Goal: Contribute content

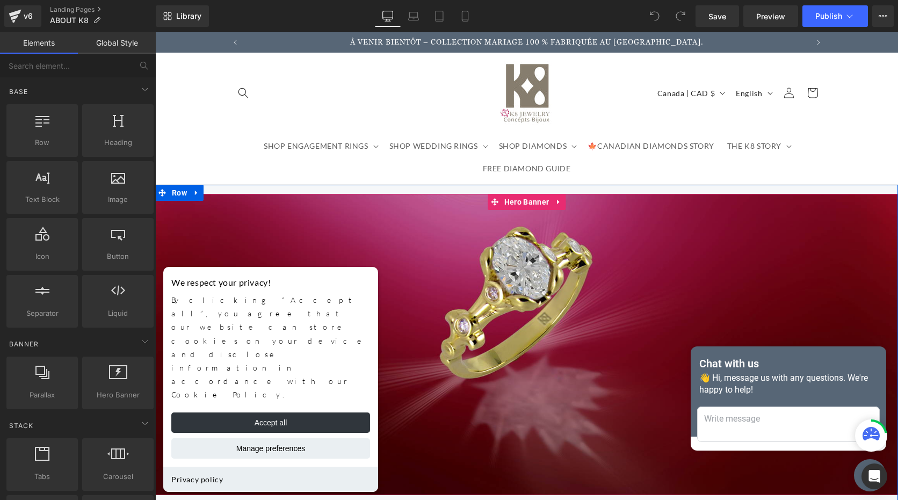
click at [424, 248] on div at bounding box center [526, 344] width 743 height 301
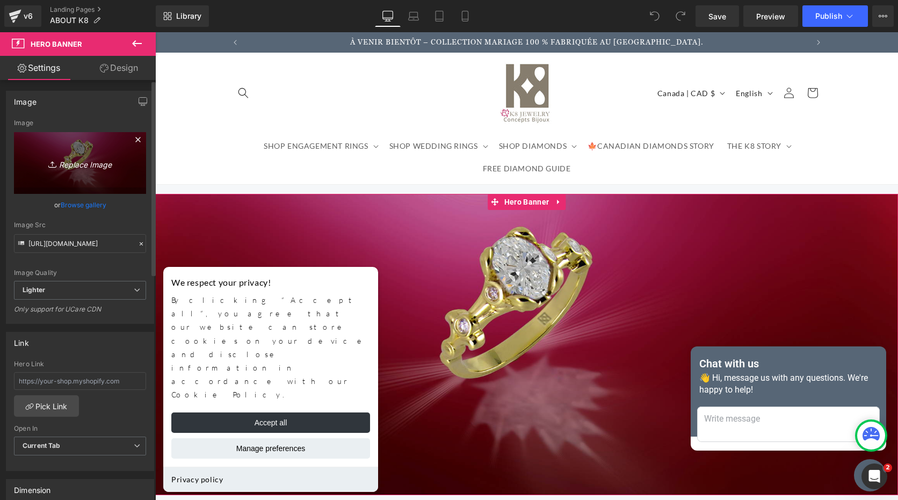
click at [84, 161] on icon "Replace Image" at bounding box center [80, 162] width 86 height 13
type input "C:\fakepath\FB_Diamond Halo Engagement Ring_Made in [GEOGRAPHIC_DATA] Diamonds_…"
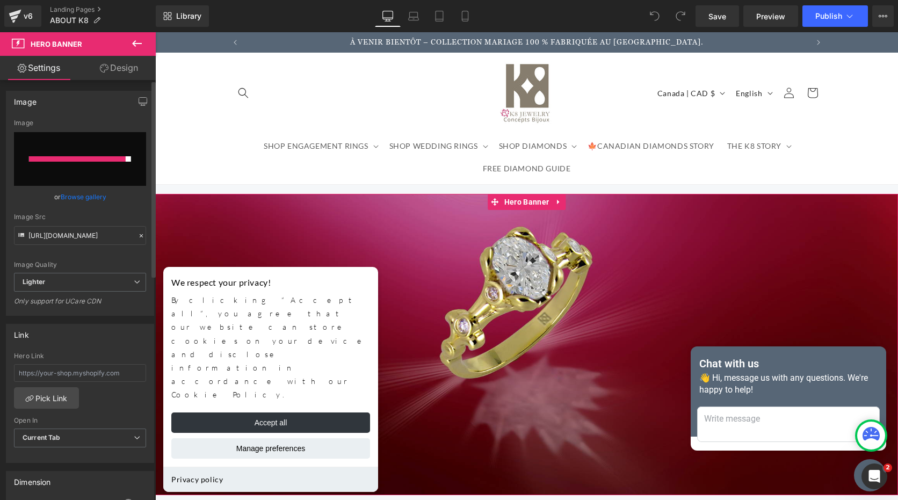
type input "[URL][DOMAIN_NAME]"
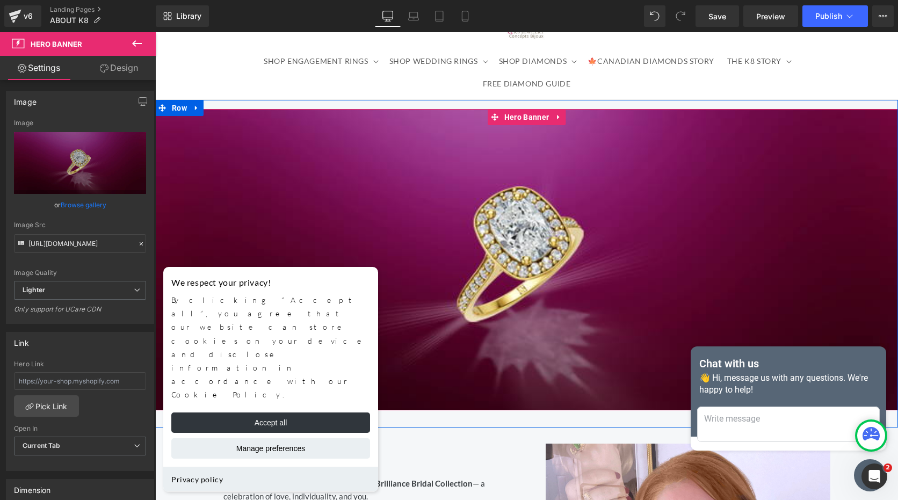
scroll to position [38, 0]
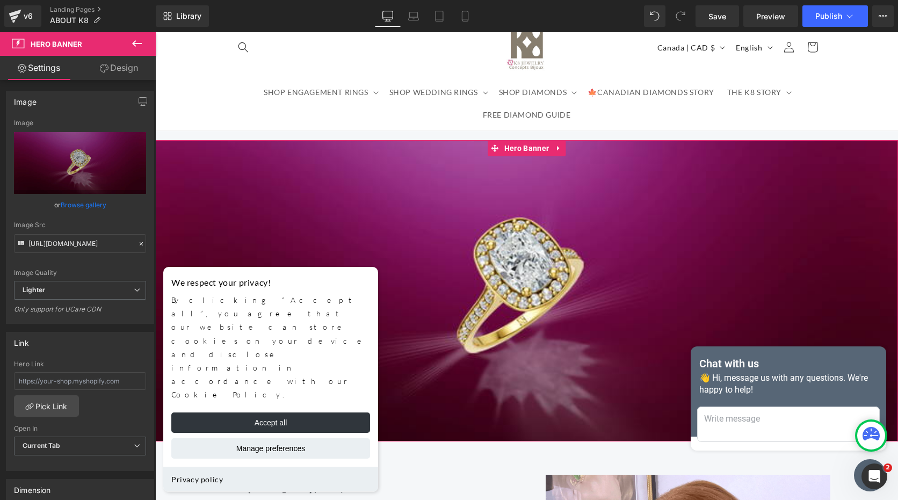
click at [132, 65] on link "Design" at bounding box center [119, 68] width 78 height 24
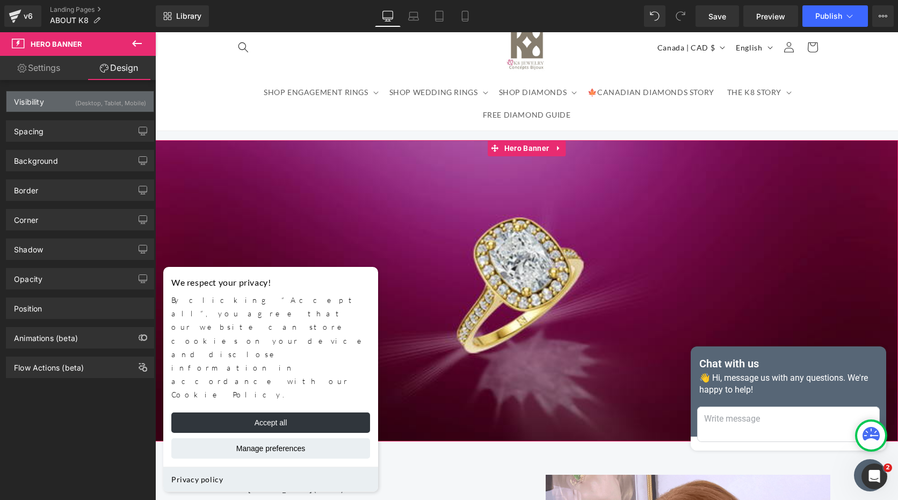
click at [67, 103] on div "Visibility (Desktop, Tablet, Mobile)" at bounding box center [79, 101] width 147 height 20
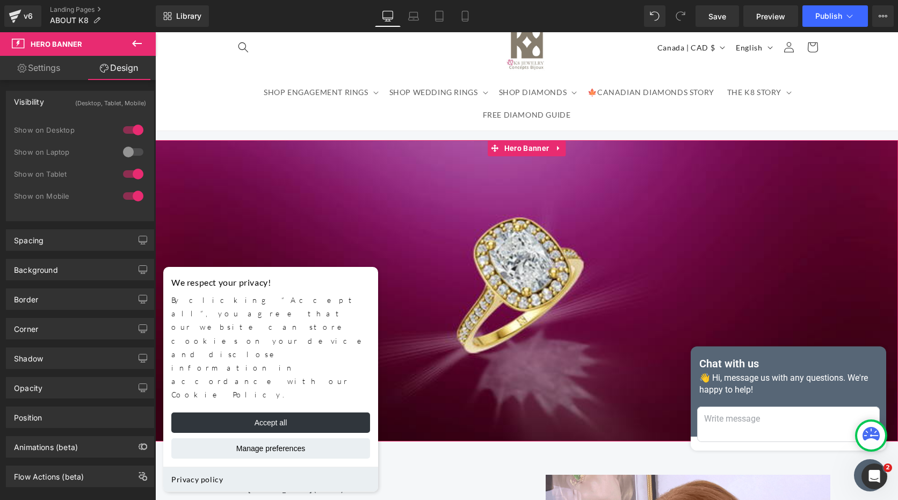
click at [135, 150] on div at bounding box center [133, 151] width 26 height 17
click at [124, 178] on div at bounding box center [133, 173] width 26 height 17
click at [121, 196] on div at bounding box center [133, 195] width 26 height 17
click at [412, 15] on icon at bounding box center [413, 16] width 11 height 11
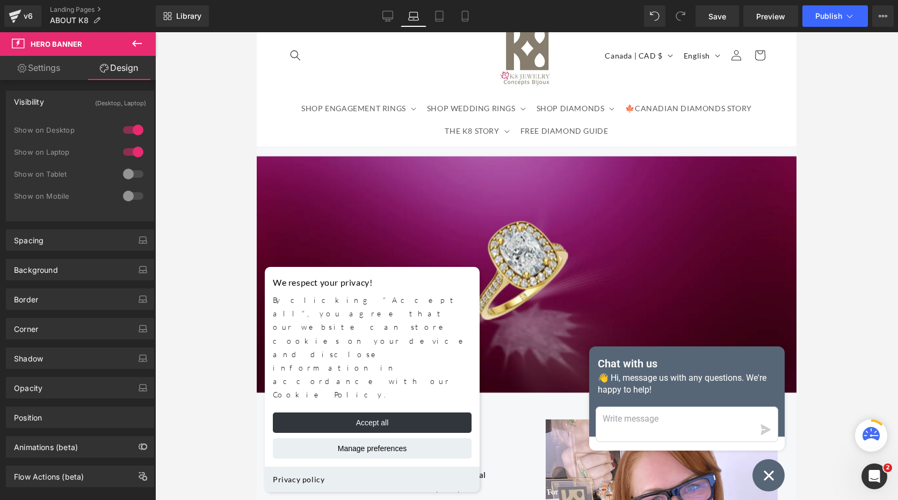
scroll to position [0, 0]
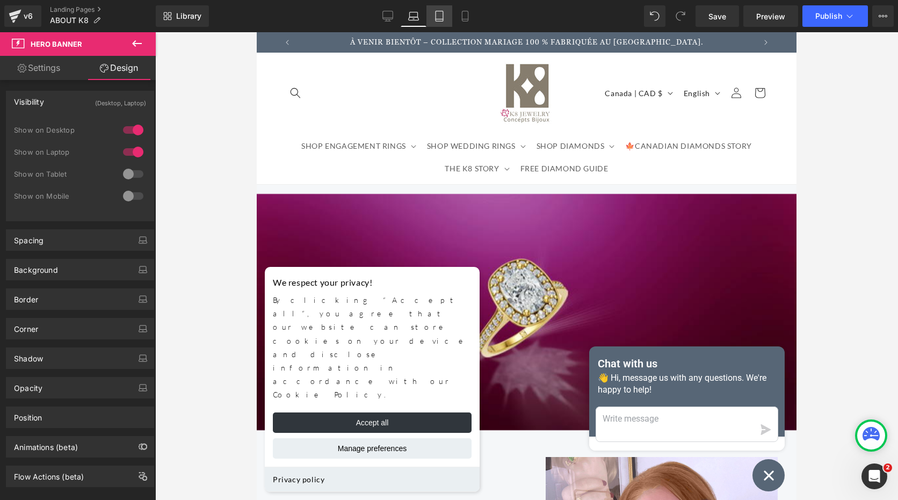
click at [440, 18] on icon at bounding box center [439, 16] width 11 height 11
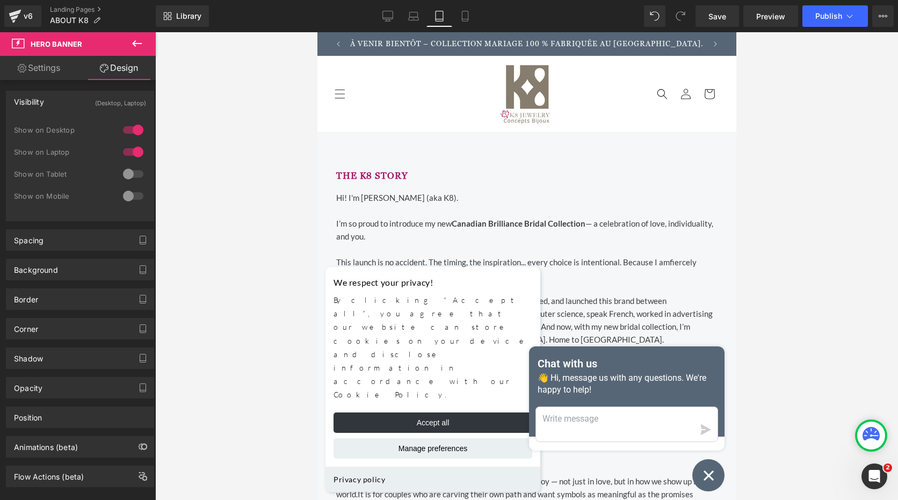
click at [135, 175] on div at bounding box center [133, 173] width 26 height 17
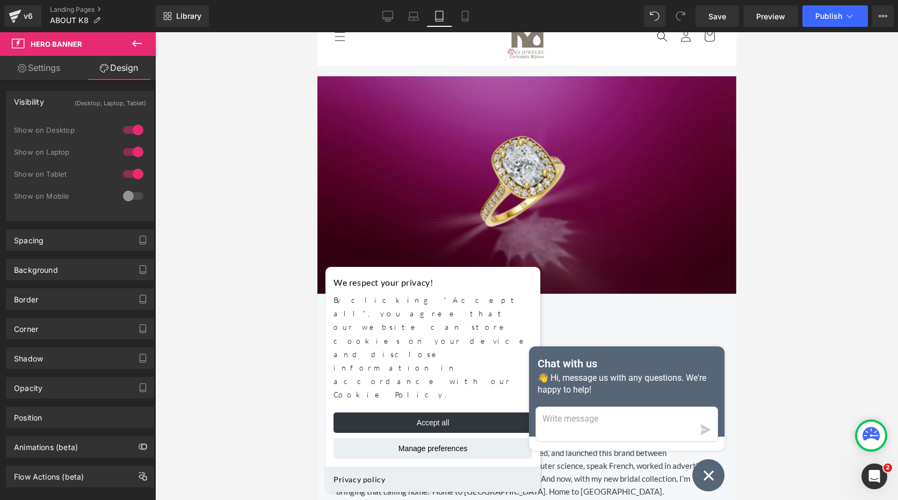
scroll to position [38, 0]
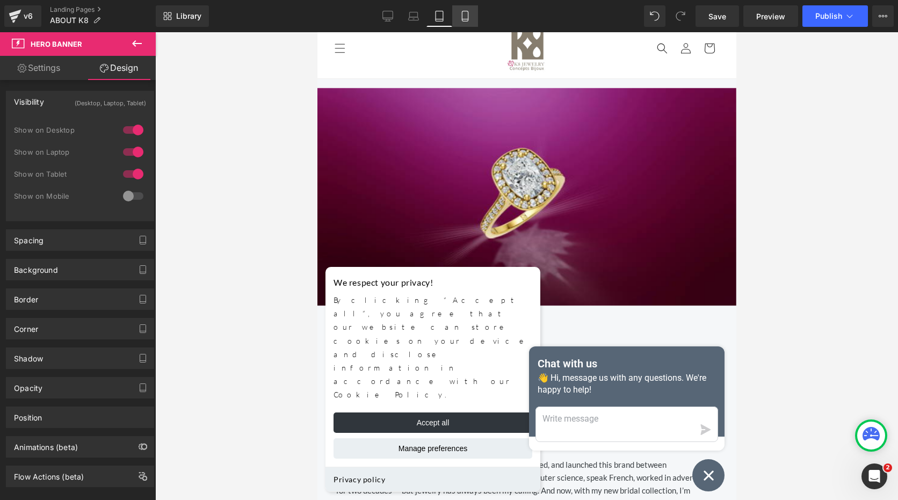
click at [467, 18] on icon at bounding box center [465, 16] width 11 height 11
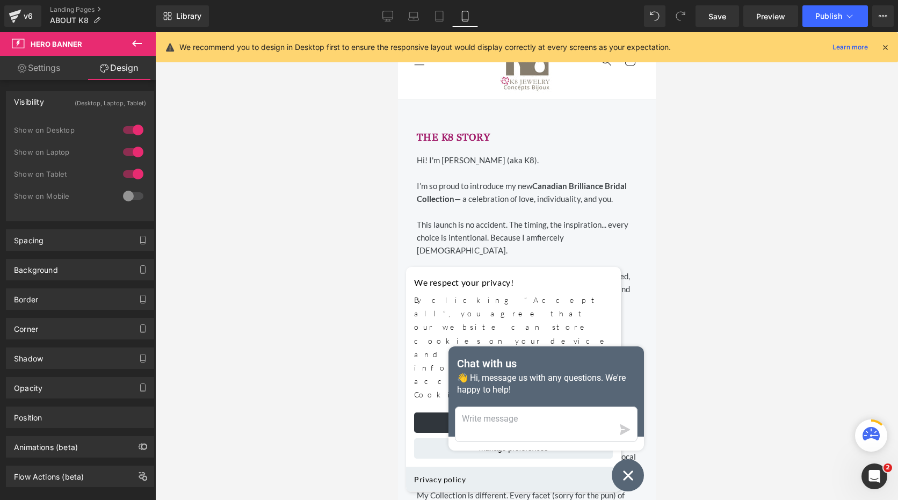
scroll to position [0, 0]
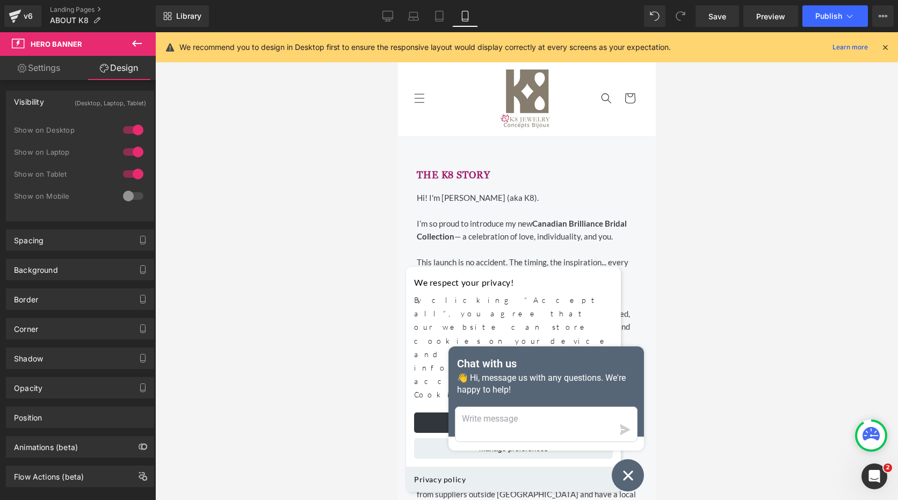
click at [135, 196] on div at bounding box center [133, 195] width 26 height 17
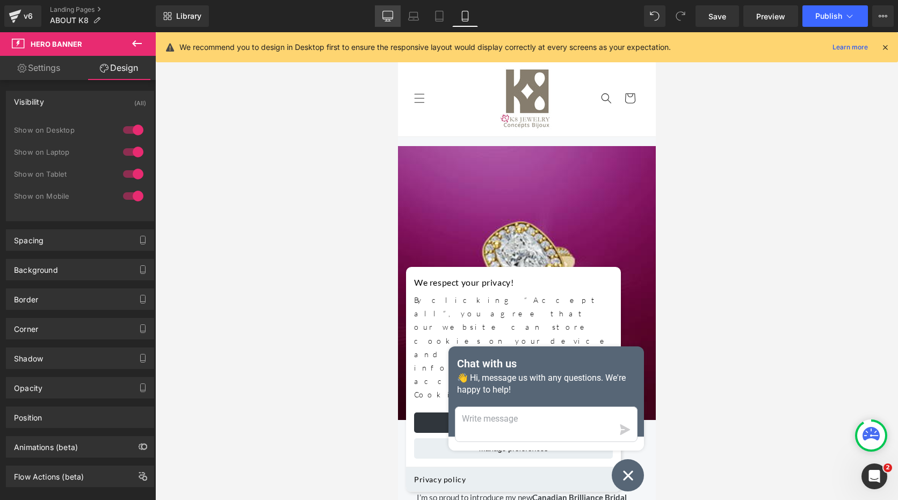
click at [386, 15] on icon at bounding box center [387, 16] width 11 height 11
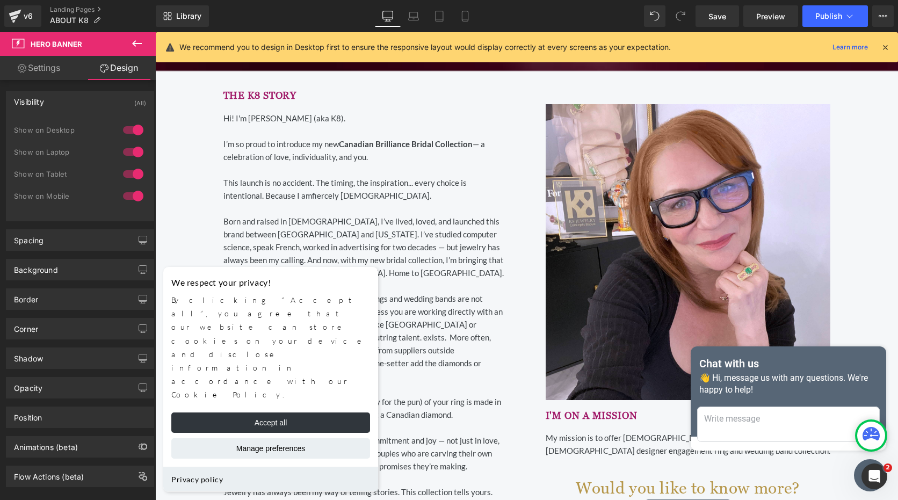
scroll to position [408, 0]
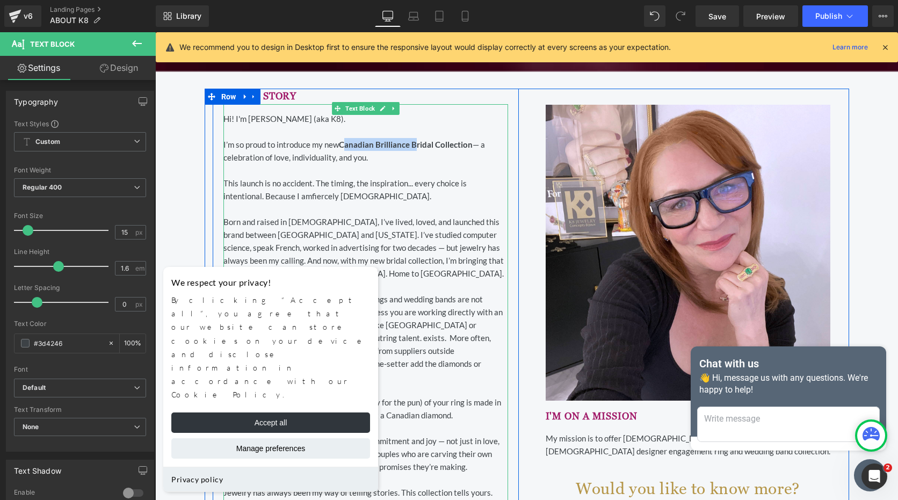
drag, startPoint x: 338, startPoint y: 145, endPoint x: 409, endPoint y: 141, distance: 70.5
click at [409, 141] on strong "Canadian Brilliance Bridal Collection" at bounding box center [406, 145] width 134 height 10
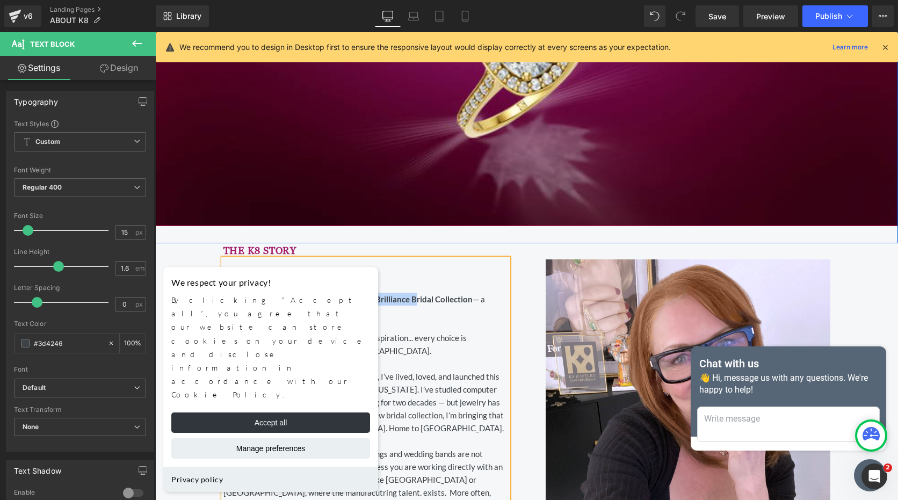
scroll to position [414, 0]
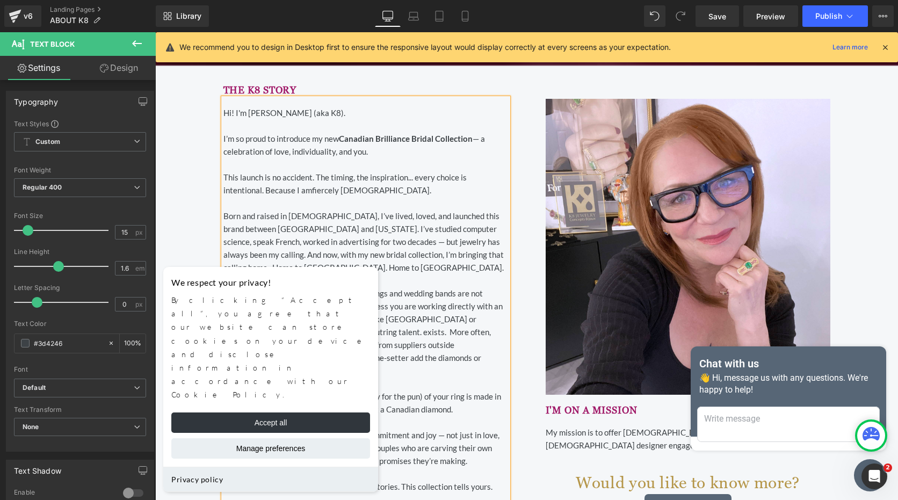
click at [326, 147] on p "I’m so proud to introduce my new Canadian Brilliance Bridal Collection — a cele…" at bounding box center [365, 145] width 285 height 26
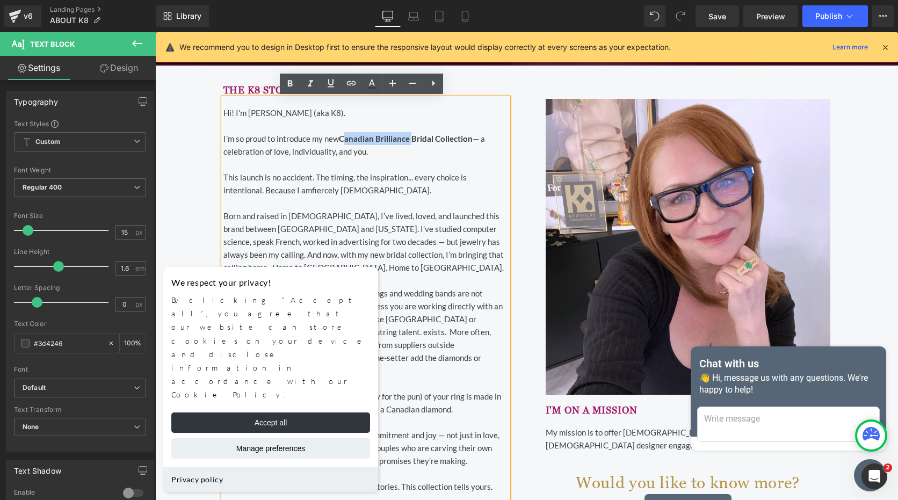
drag, startPoint x: 338, startPoint y: 139, endPoint x: 406, endPoint y: 142, distance: 67.2
click at [406, 142] on strong "Canadian Brilliance Bridal Collection" at bounding box center [406, 139] width 134 height 10
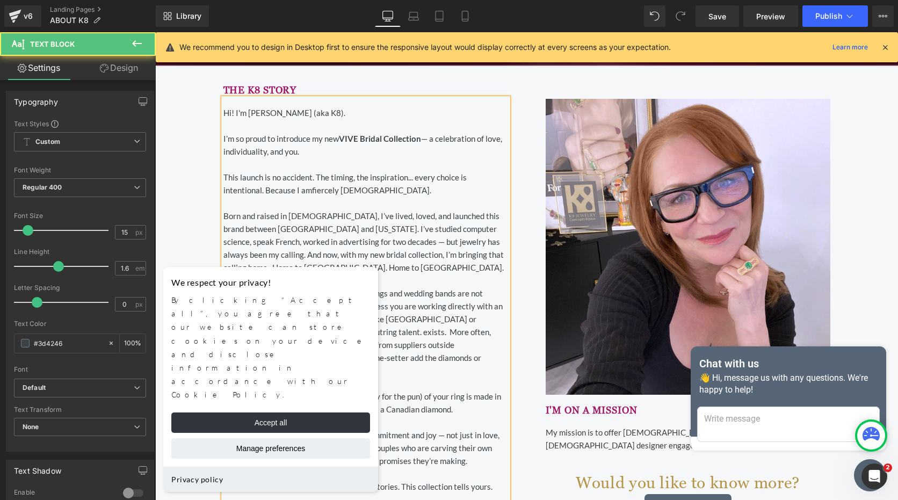
click at [422, 136] on p "I’m so proud to introduce my new VIVE Bridal Collection — a celebration of love…" at bounding box center [365, 145] width 285 height 26
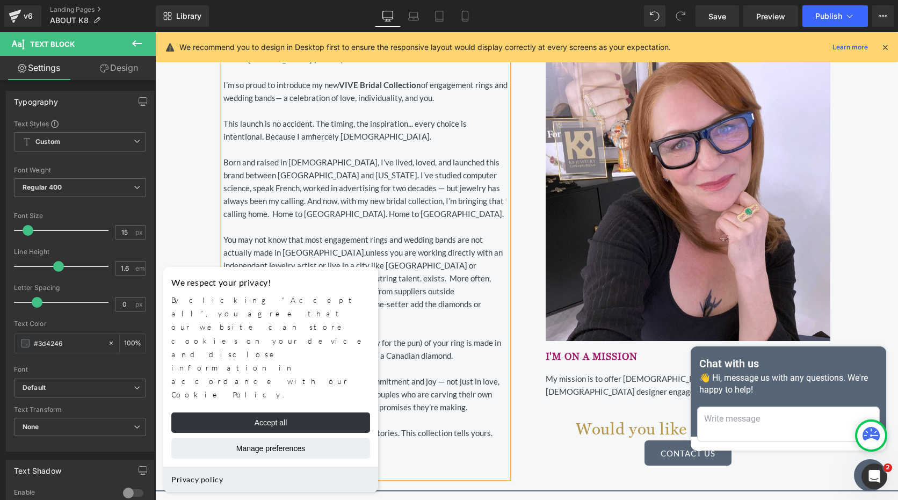
scroll to position [521, 0]
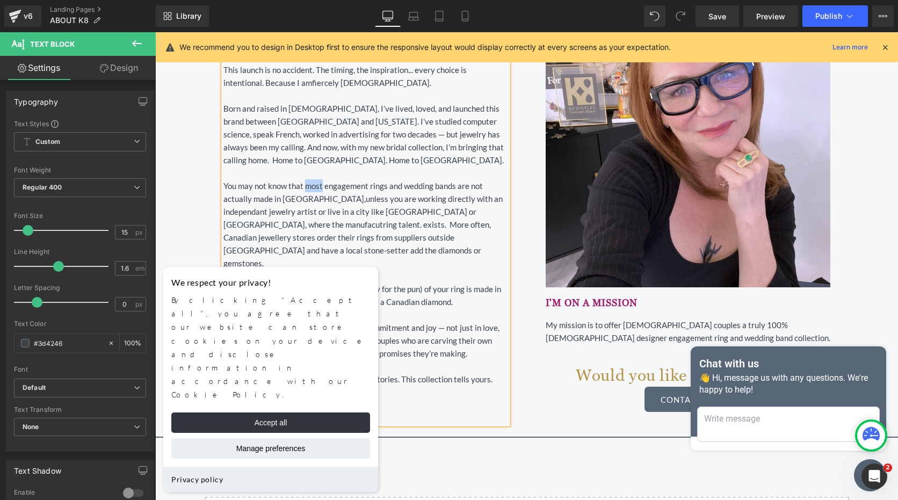
drag, startPoint x: 302, startPoint y: 187, endPoint x: 318, endPoint y: 185, distance: 16.7
click at [318, 185] on p "You may not know that most engagement rings and wedding bands are not actually …" at bounding box center [365, 224] width 285 height 90
drag, startPoint x: 219, startPoint y: 212, endPoint x: 248, endPoint y: 214, distance: 29.1
click at [248, 214] on span "unless you are working directly with an independant jewelry artist or live in a…" at bounding box center [362, 231] width 279 height 74
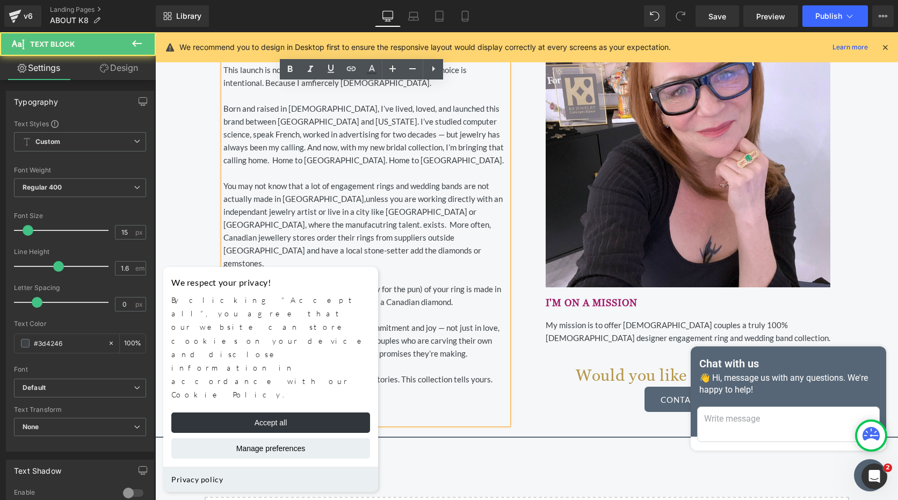
click at [327, 216] on p "You may not know that a lot of engagement rings and wedding bands are not actua…" at bounding box center [365, 224] width 285 height 90
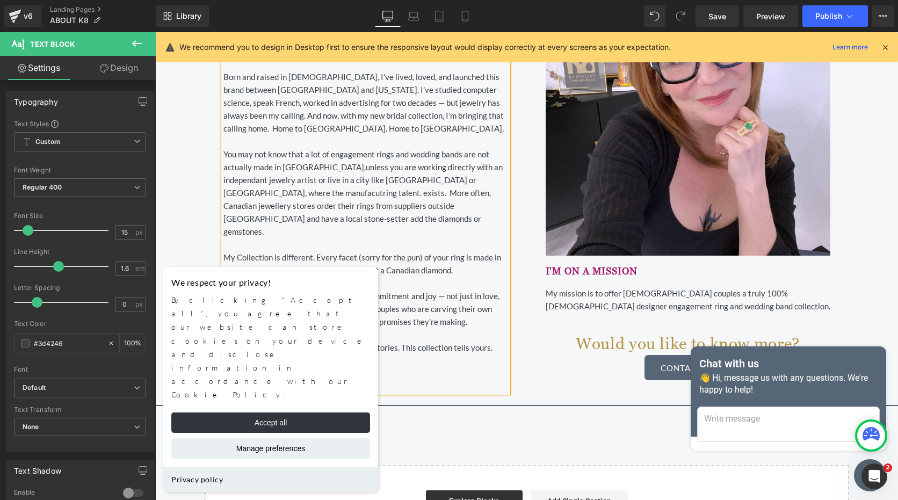
scroll to position [575, 0]
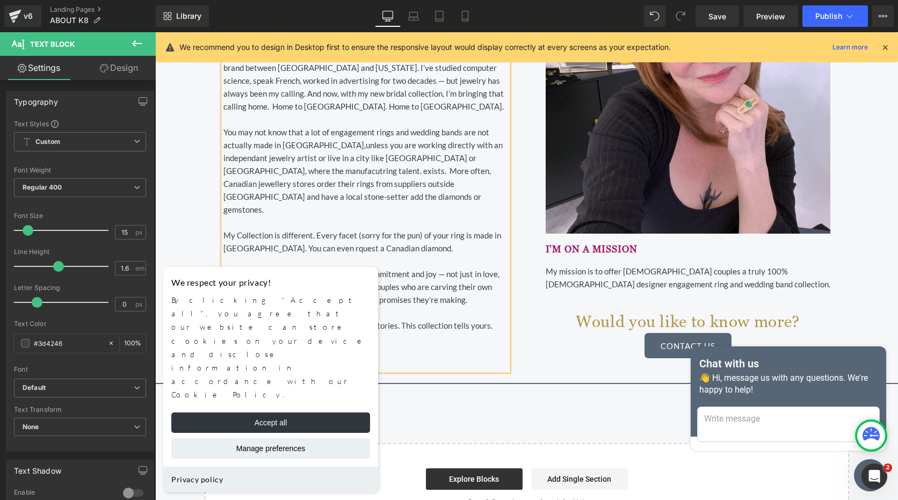
drag, startPoint x: 221, startPoint y: 261, endPoint x: 289, endPoint y: 264, distance: 68.3
click at [289, 267] on p "Canadian Brilliance is about celebrating commitment and joy — not just in love,…" at bounding box center [365, 286] width 285 height 39
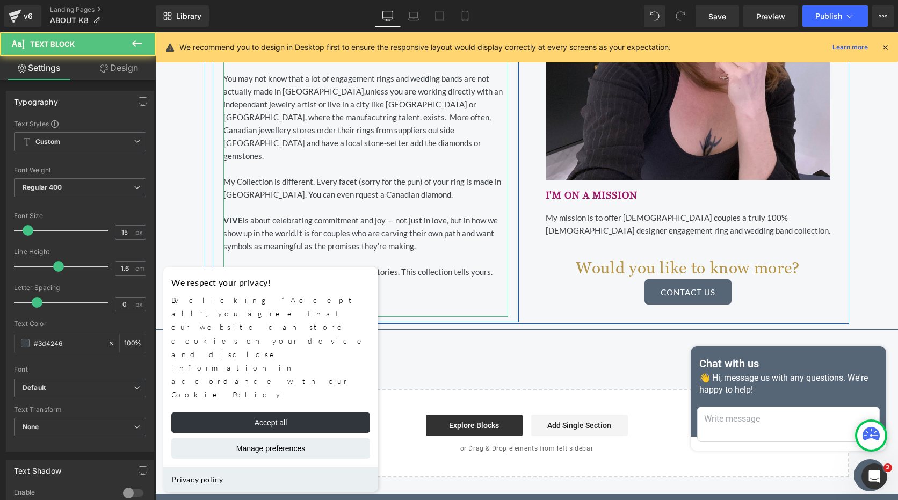
click at [448, 237] on p "VIVE is about celebrating commitment and joy — not just in love, but in how we …" at bounding box center [365, 233] width 285 height 39
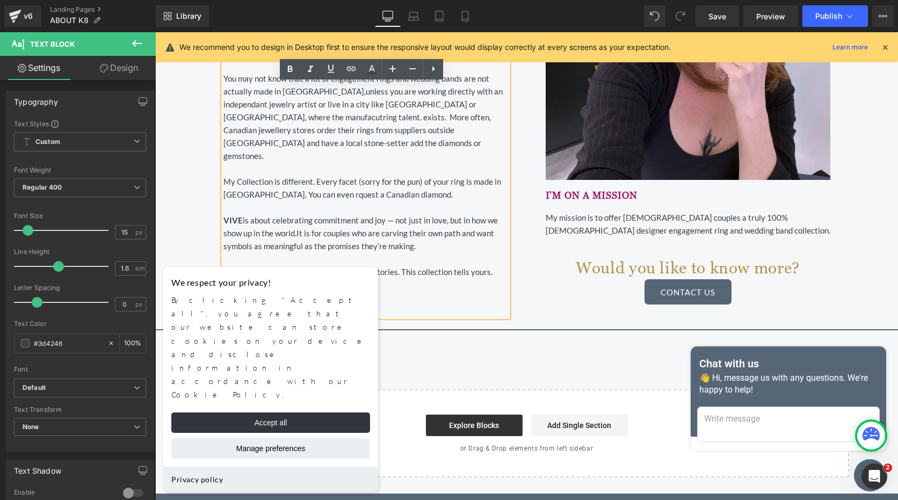
click at [396, 304] on p at bounding box center [365, 310] width 285 height 13
click at [395, 265] on p "Jewelry has always been my way of telling stories. This collection tells yours." at bounding box center [365, 271] width 285 height 13
drag, startPoint x: 447, startPoint y: 258, endPoint x: 487, endPoint y: 263, distance: 40.6
click at [487, 265] on p "Jewelry has always been my way of telling stories. This collection tells yours." at bounding box center [365, 271] width 285 height 13
click at [485, 291] on p "— K8" at bounding box center [365, 297] width 285 height 13
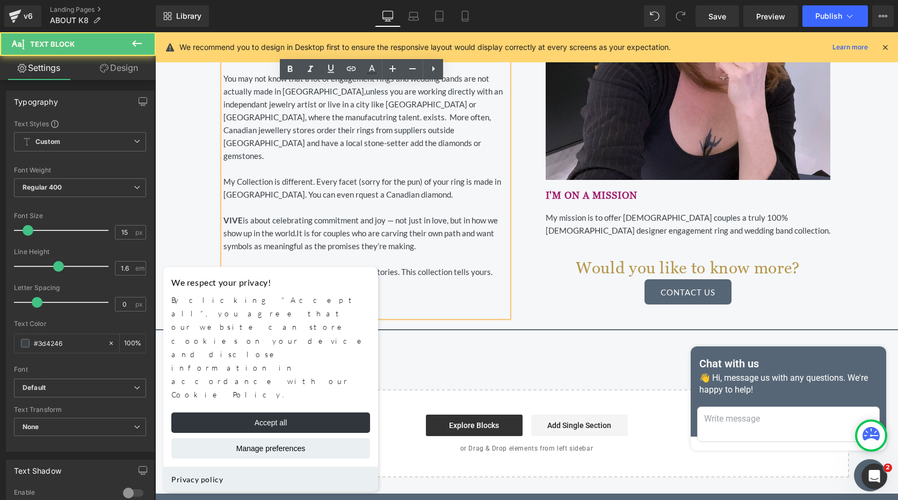
click at [490, 265] on p "Jewelry has always been my way of telling stories. This collection tells yours." at bounding box center [365, 271] width 285 height 13
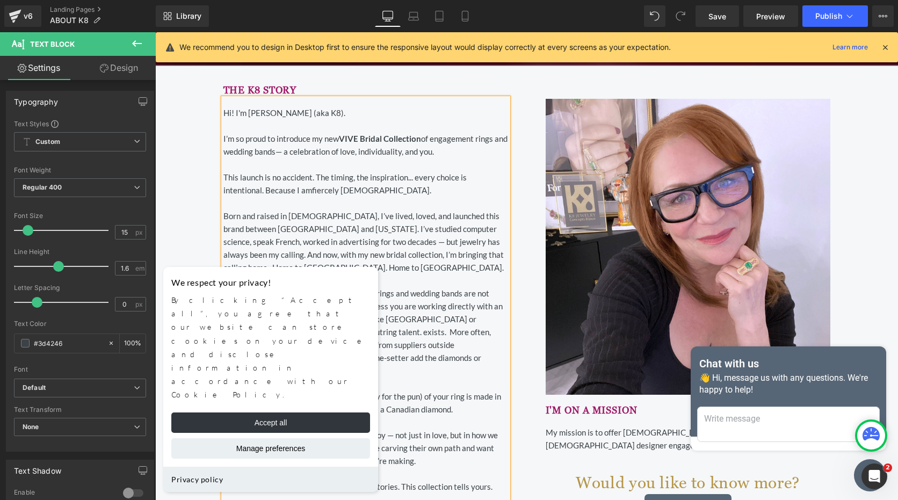
scroll to position [467, 0]
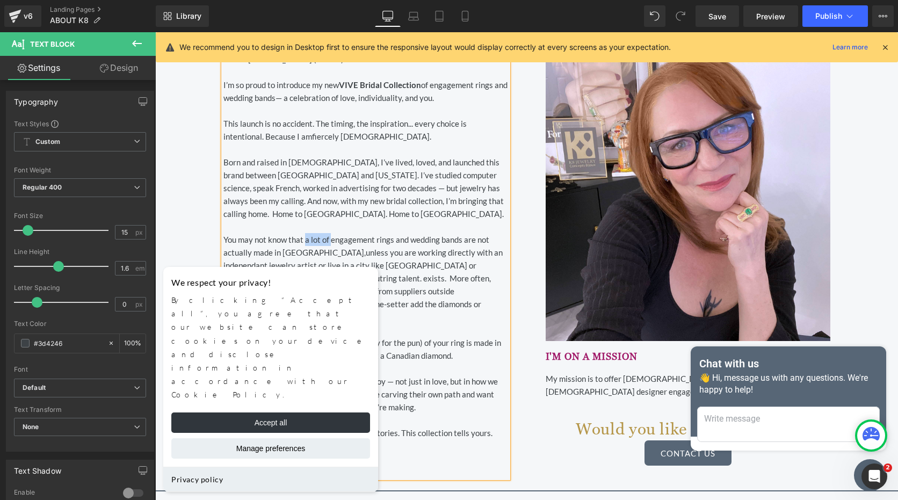
drag, startPoint x: 302, startPoint y: 240, endPoint x: 328, endPoint y: 241, distance: 25.8
click at [328, 241] on p "You may not know that a lot of engagement rings and wedding bands are not actua…" at bounding box center [365, 278] width 285 height 90
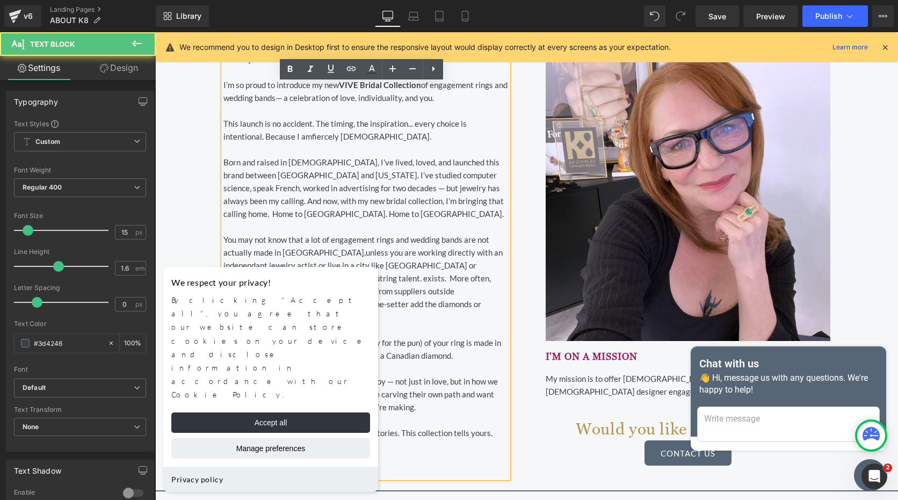
click at [387, 246] on p "You may not know that a lot of engagement rings and wedding bands are not actua…" at bounding box center [365, 278] width 285 height 90
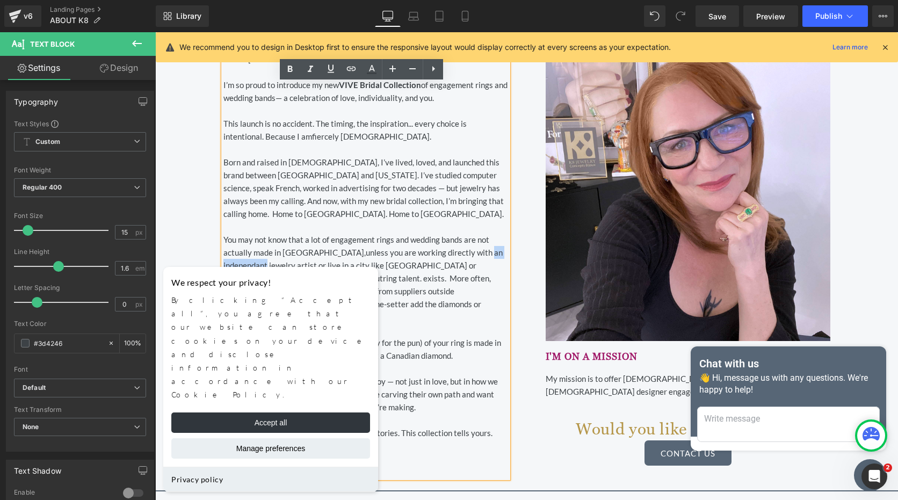
drag, startPoint x: 435, startPoint y: 255, endPoint x: 495, endPoint y: 254, distance: 59.6
click at [495, 254] on p "You may not know that a lot of engagement rings and wedding bands are not actua…" at bounding box center [365, 278] width 285 height 90
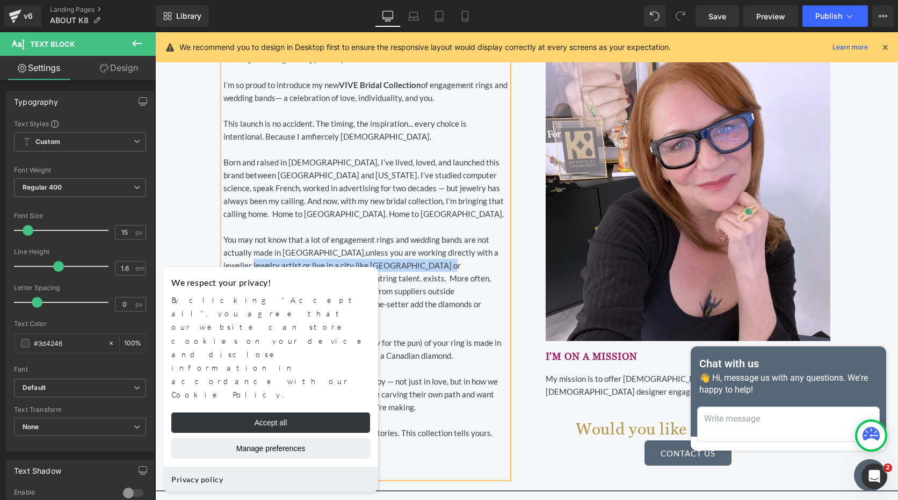
drag, startPoint x: 470, startPoint y: 252, endPoint x: 376, endPoint y: 263, distance: 95.1
click at [376, 263] on span "unless you are working directly with a jeweller jewelry artist or live in a cit…" at bounding box center [360, 285] width 275 height 74
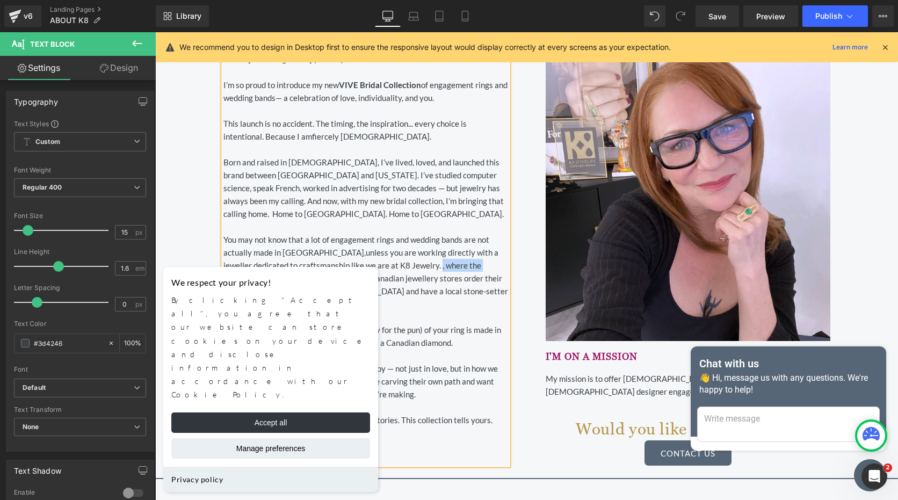
drag, startPoint x: 406, startPoint y: 266, endPoint x: 269, endPoint y: 277, distance: 138.0
click at [269, 277] on span "unless you are working directly with a jeweller dedicated to craftsmanship like…" at bounding box center [365, 278] width 285 height 61
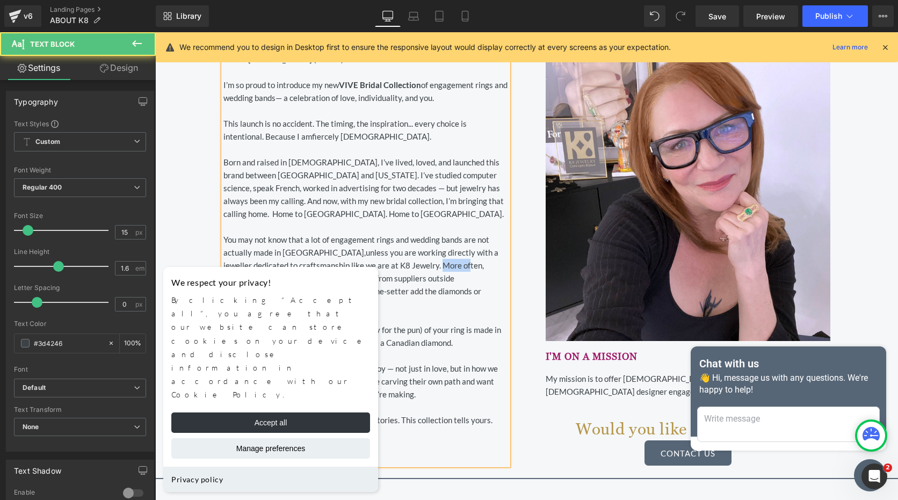
drag, startPoint x: 407, startPoint y: 266, endPoint x: 435, endPoint y: 267, distance: 27.9
click at [435, 267] on span "unless you are working directly with a jeweller dedicated to craftsmanship like…" at bounding box center [360, 278] width 275 height 61
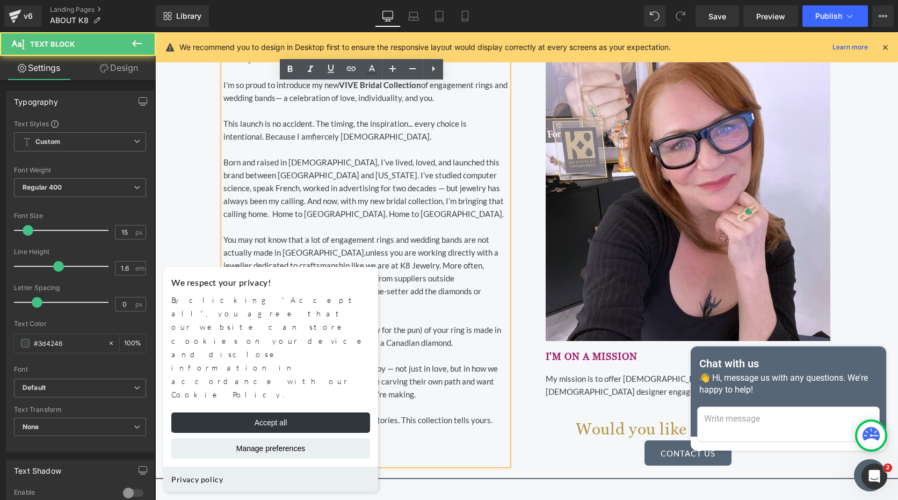
click at [438, 267] on span "unless you are working directly with a jeweller dedicated to craftsmanship like…" at bounding box center [360, 278] width 275 height 61
click at [442, 265] on span "unless you are working directly with a jeweller dedicated to craftsmanship like…" at bounding box center [360, 278] width 275 height 61
click at [445, 265] on span "unless you are working directly with a jeweller dedicated to craftsmanship like…" at bounding box center [360, 278] width 275 height 61
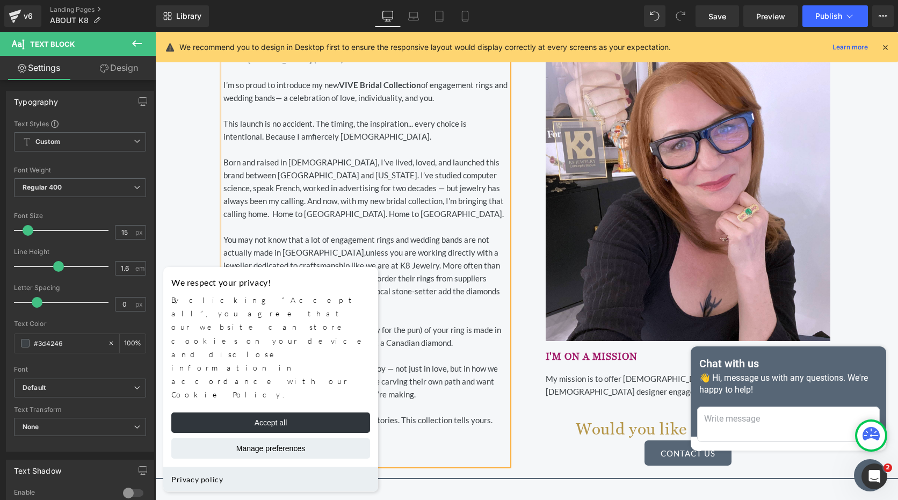
click at [466, 293] on p "You may not know that a lot of engagement rings and wedding bands are not actua…" at bounding box center [365, 271] width 285 height 77
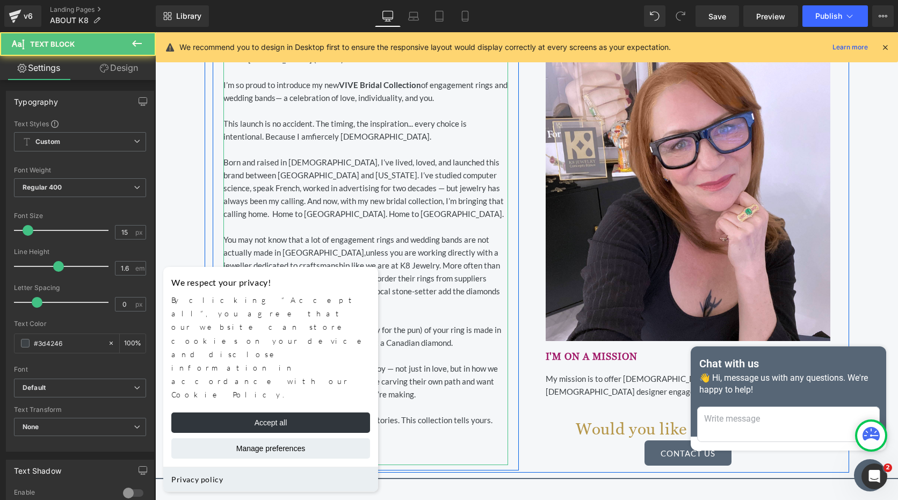
click at [499, 281] on p "You may not know that a lot of engagement rings and wedding bands are not actua…" at bounding box center [365, 271] width 285 height 77
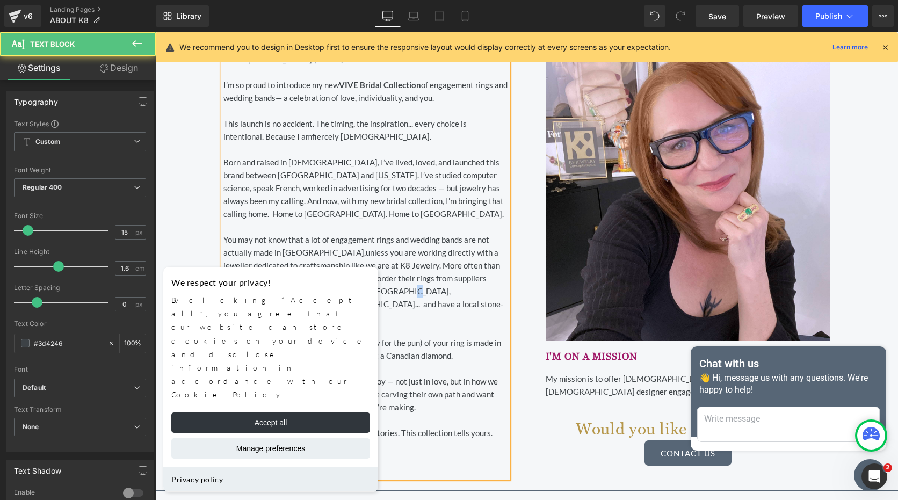
click at [363, 291] on span "unless you are working directly with a jeweller dedicated to craftsmanship like…" at bounding box center [363, 285] width 280 height 74
click at [357, 323] on p at bounding box center [365, 329] width 285 height 13
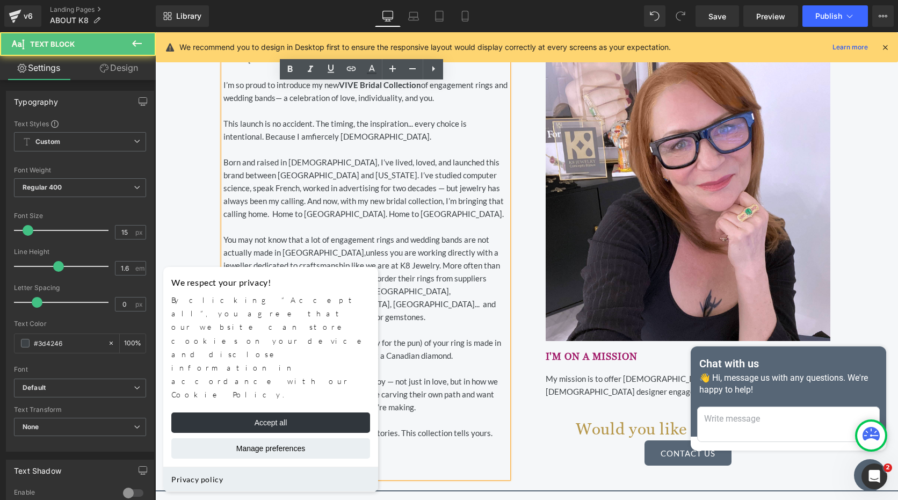
click at [441, 323] on p at bounding box center [365, 329] width 285 height 13
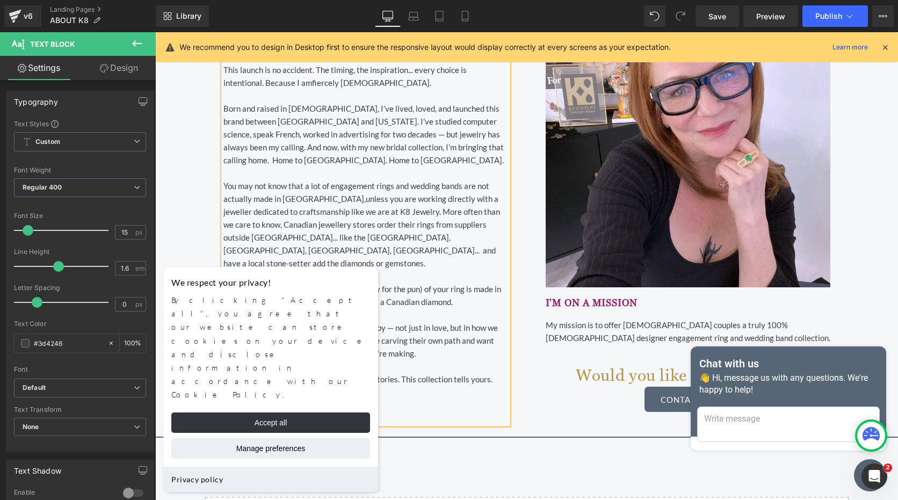
scroll to position [575, 0]
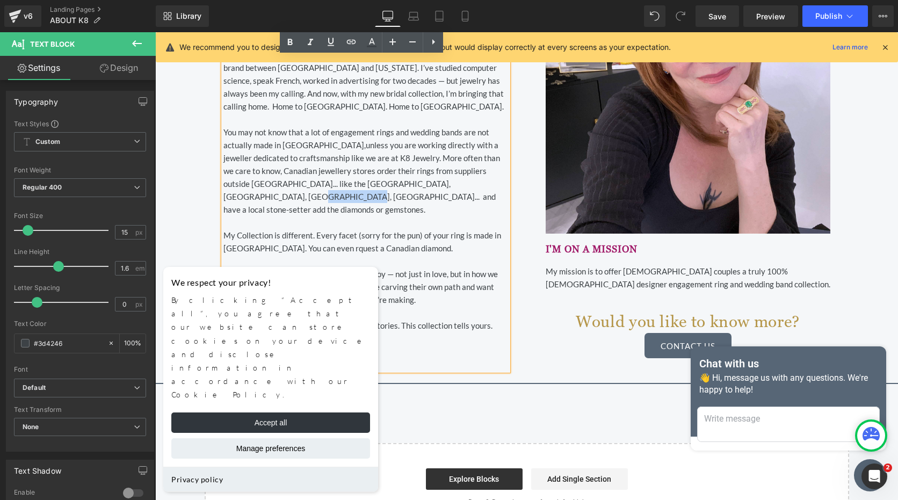
drag, startPoint x: 457, startPoint y: 182, endPoint x: 502, endPoint y: 187, distance: 45.4
click at [502, 187] on p "You may not know that a lot of engagement rings and wedding bands are not actua…" at bounding box center [365, 171] width 285 height 90
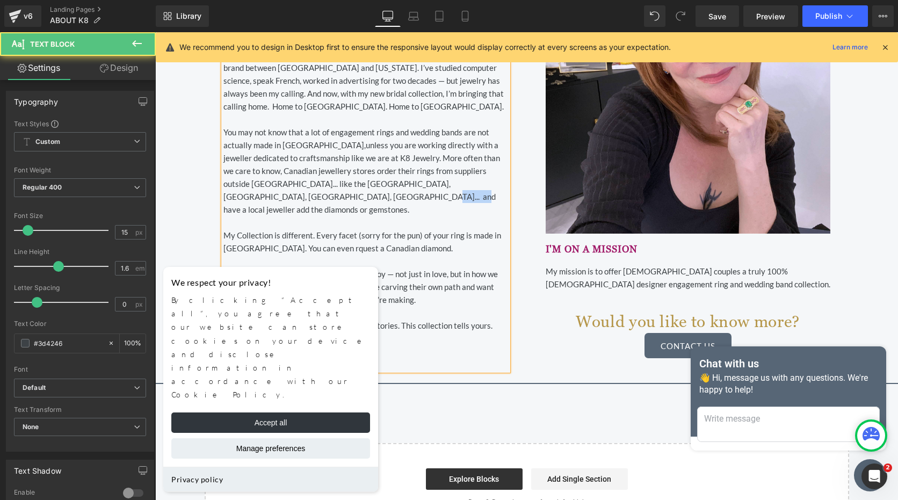
drag, startPoint x: 279, startPoint y: 195, endPoint x: 323, endPoint y: 198, distance: 44.1
click at [323, 198] on p "You may not know that a lot of engagement rings and wedding bands are not actua…" at bounding box center [365, 171] width 285 height 90
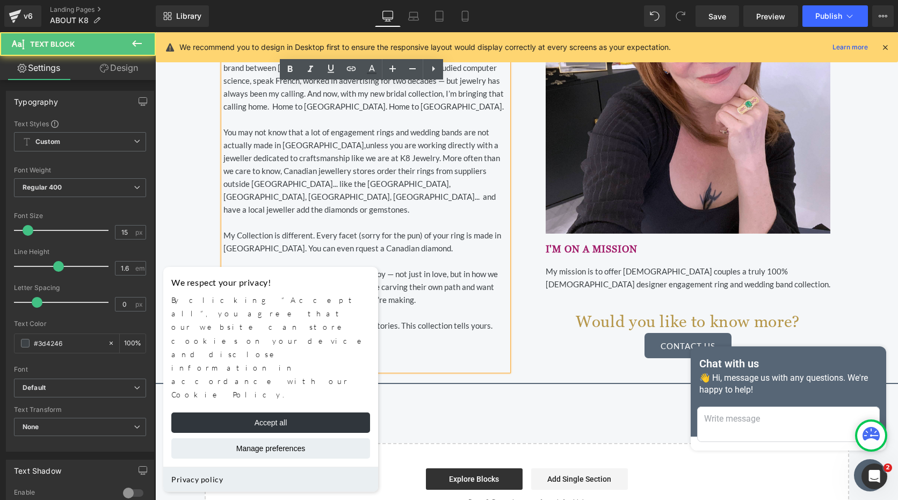
click at [351, 216] on p at bounding box center [365, 222] width 285 height 13
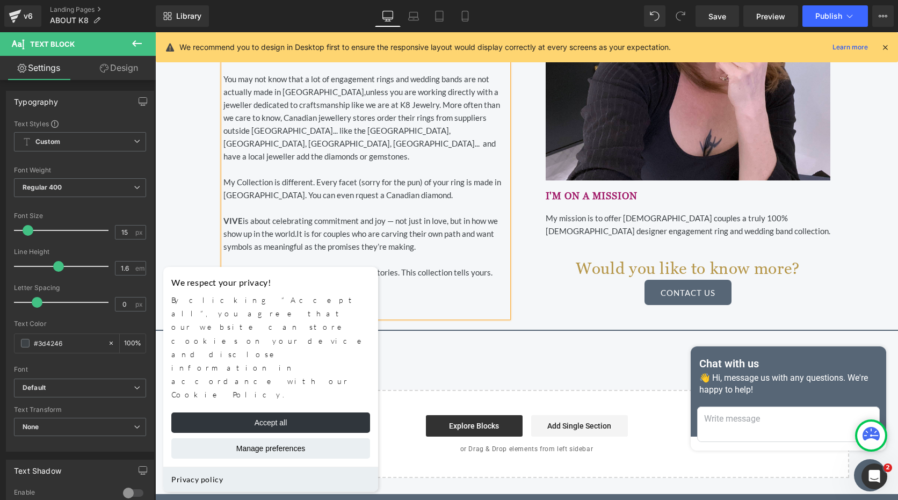
scroll to position [628, 0]
click at [493, 265] on p "Jewelry has always been my way of telling stories. This collection tells yours." at bounding box center [365, 271] width 285 height 13
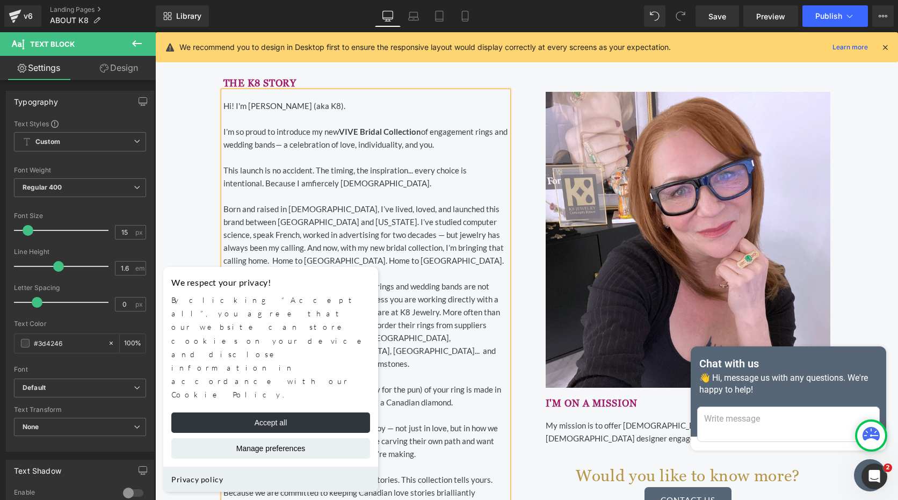
scroll to position [414, 0]
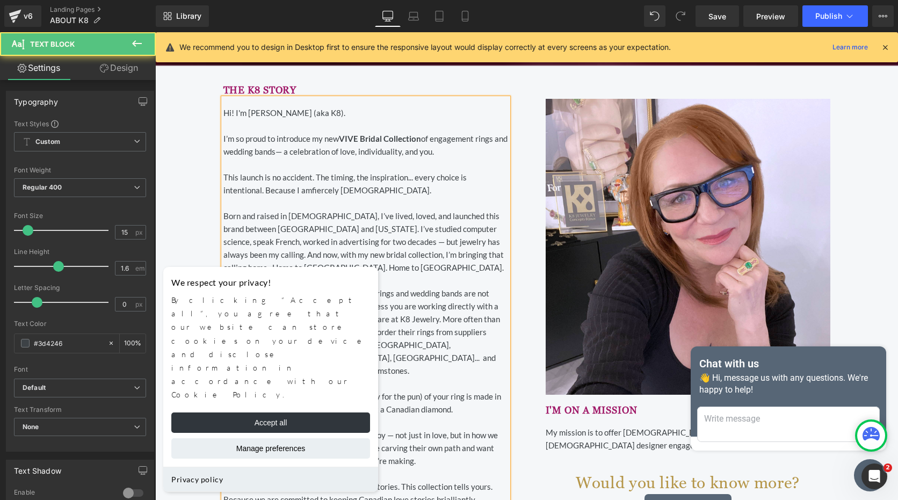
click at [360, 241] on p "Born and raised in [DEMOGRAPHIC_DATA], I’ve lived, loved, and launched this bra…" at bounding box center [365, 241] width 285 height 64
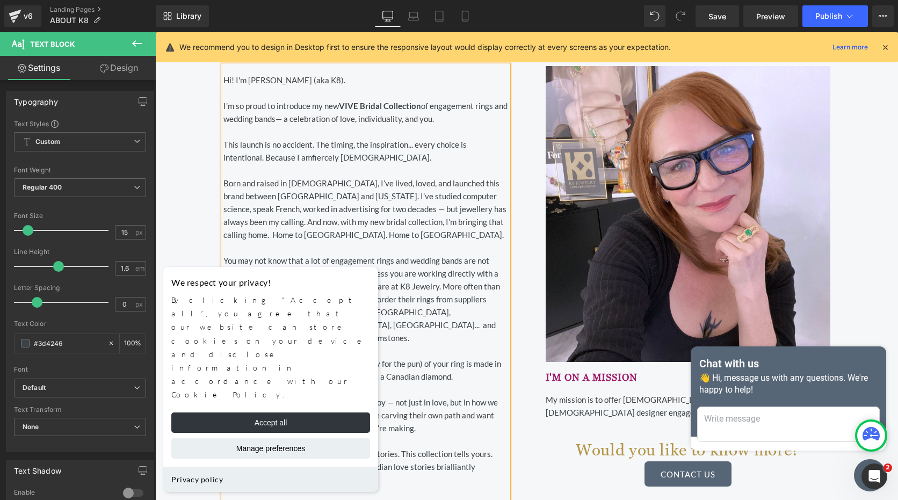
scroll to position [467, 0]
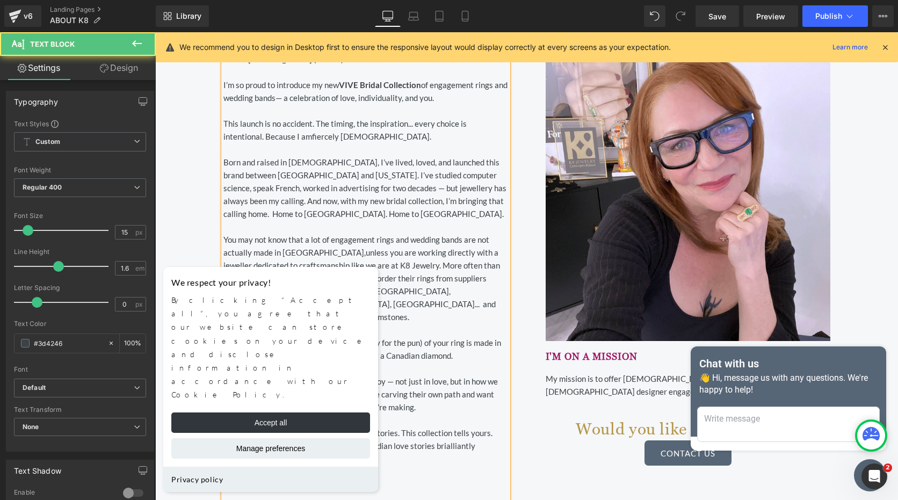
click at [461, 239] on p "You may not know that a lot of engagement rings and wedding bands are not actua…" at bounding box center [365, 278] width 285 height 90
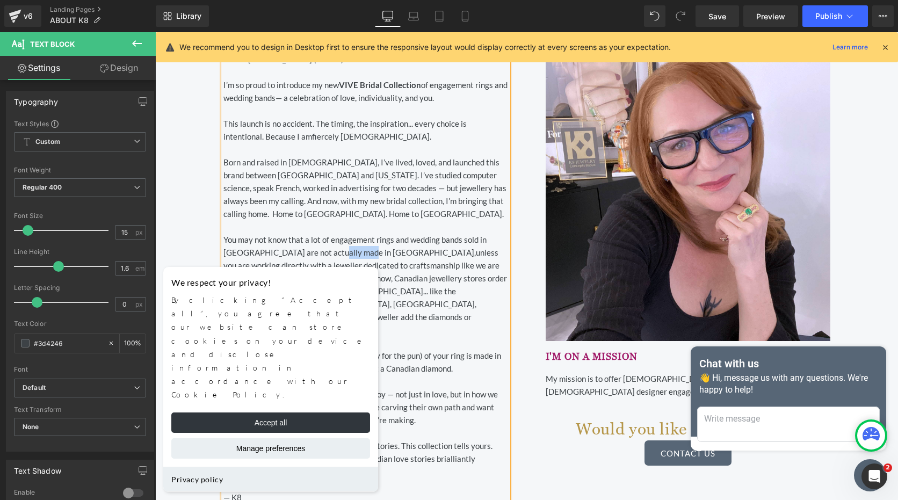
drag, startPoint x: 325, startPoint y: 253, endPoint x: 359, endPoint y: 253, distance: 33.8
click at [359, 253] on p "You may not know that a lot of engagement rings and wedding bands sold in [GEOG…" at bounding box center [365, 284] width 285 height 103
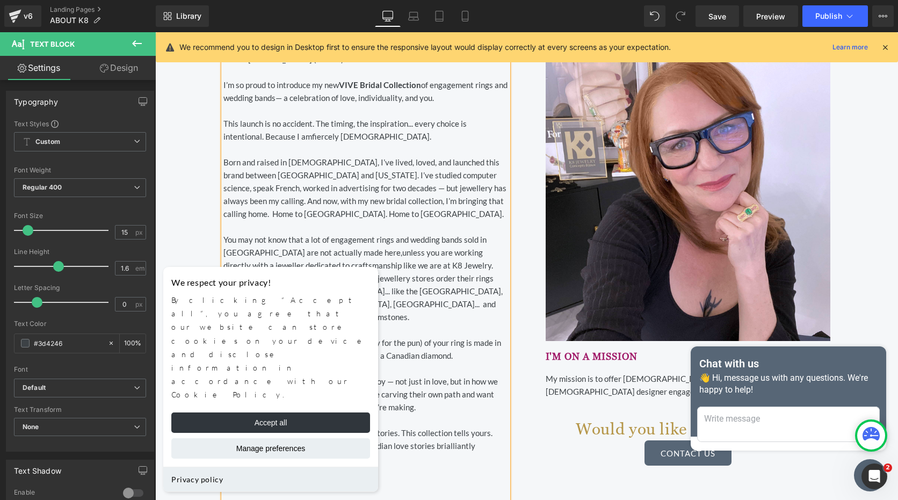
click at [295, 269] on span "unless you are working directly with a jeweller dedicated to craftsmanship like…" at bounding box center [362, 285] width 279 height 74
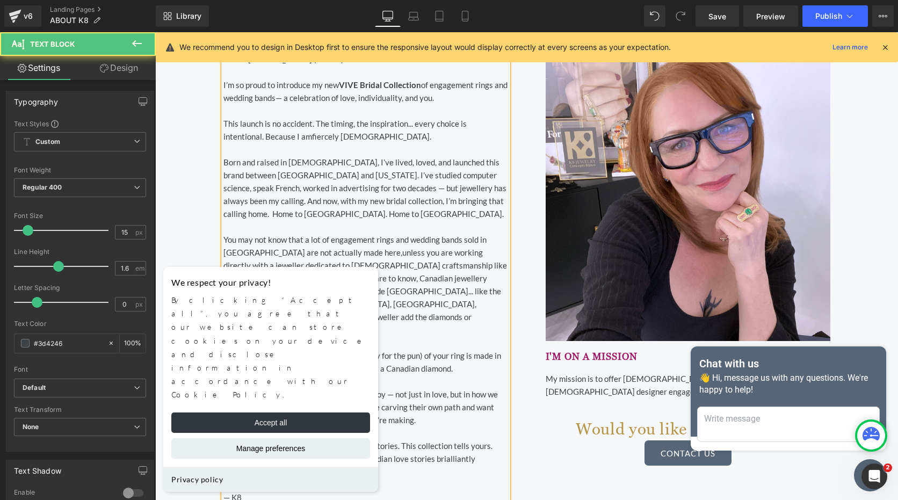
click at [450, 336] on p at bounding box center [365, 342] width 285 height 13
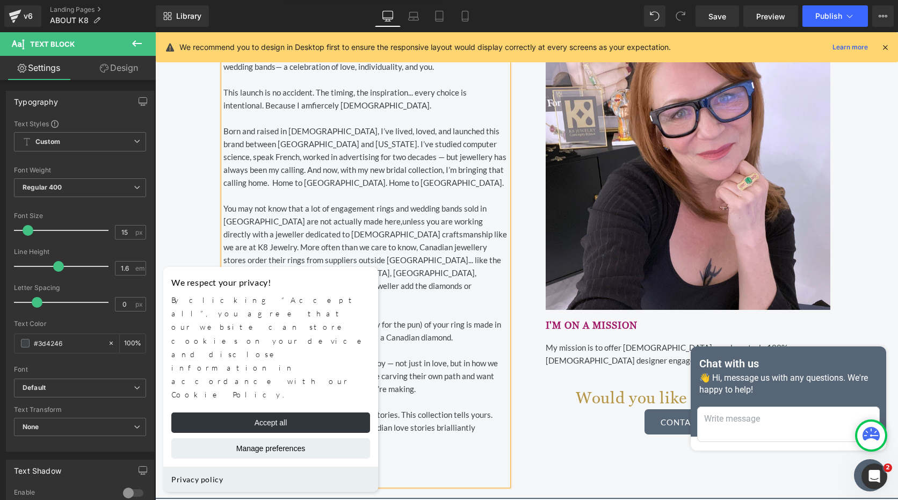
scroll to position [521, 0]
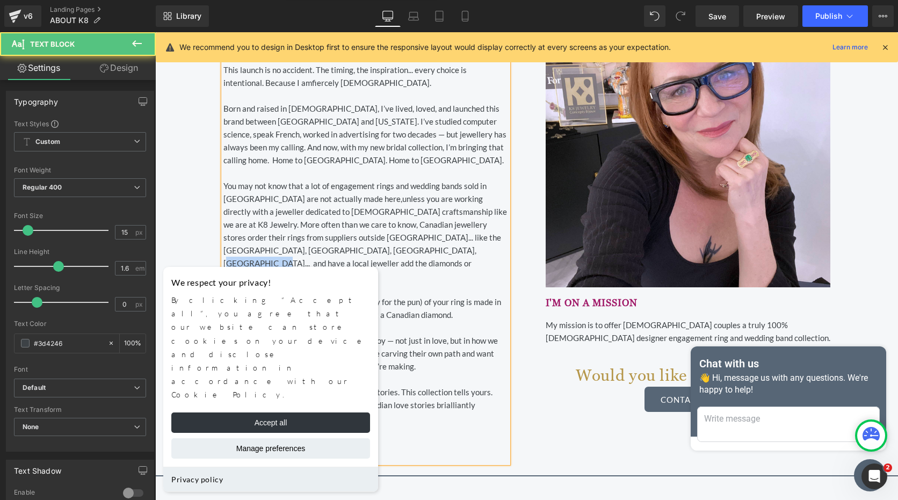
drag, startPoint x: 331, startPoint y: 251, endPoint x: 389, endPoint y: 253, distance: 57.5
click at [389, 253] on p "You may not know that a lot of engagement rings and wedding bands sold in [GEOG…" at bounding box center [365, 230] width 285 height 103
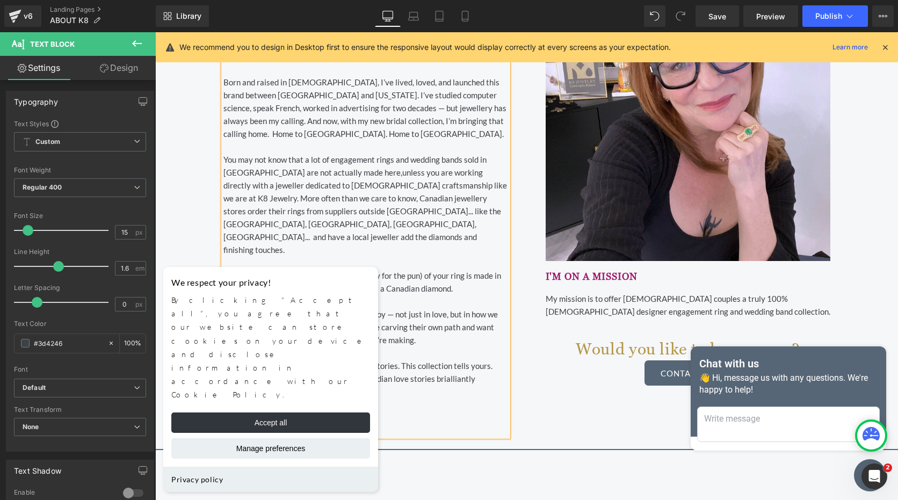
scroll to position [575, 0]
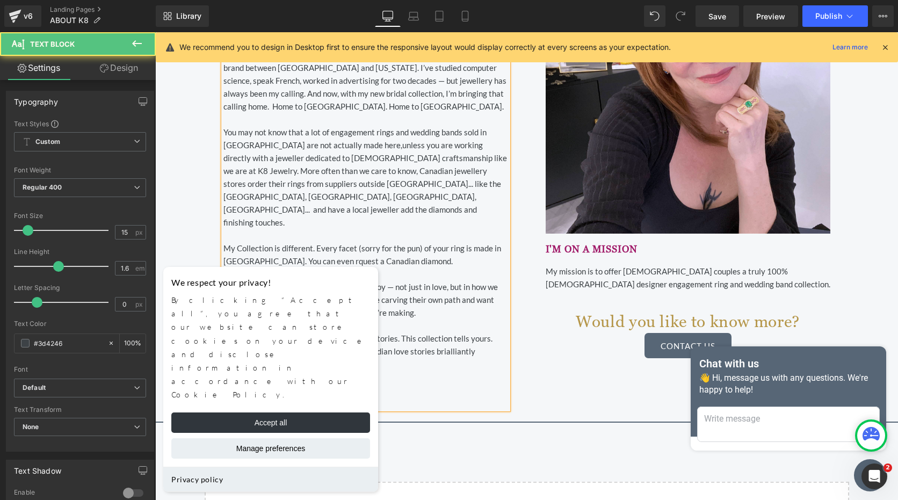
click at [300, 242] on p "My Collection is different. Every facet (sorry for the pun) of your ring is mad…" at bounding box center [365, 255] width 285 height 26
click at [360, 242] on p "My Collection is different. Every facet (sorry for the pun) of your ring is mad…" at bounding box center [365, 255] width 285 height 26
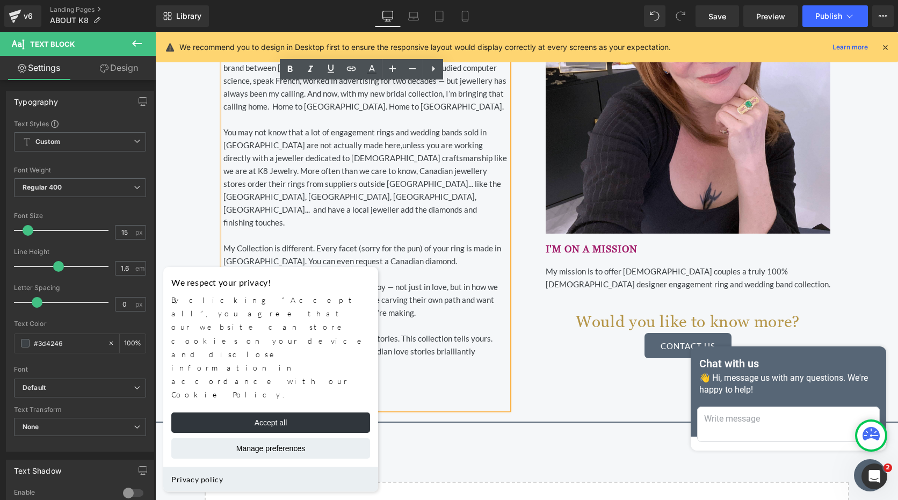
click at [416, 280] on p "VIVE is about celebrating commitment and joy — not just in love, but in how we …" at bounding box center [365, 299] width 285 height 39
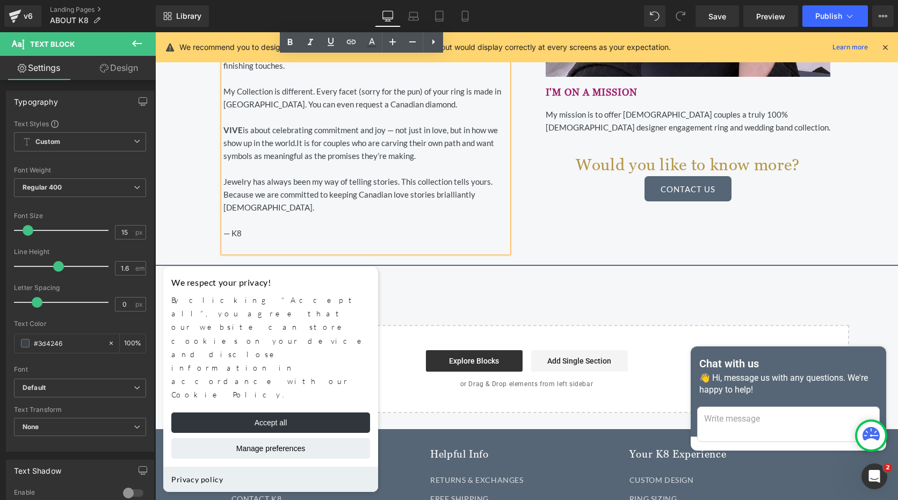
scroll to position [736, 0]
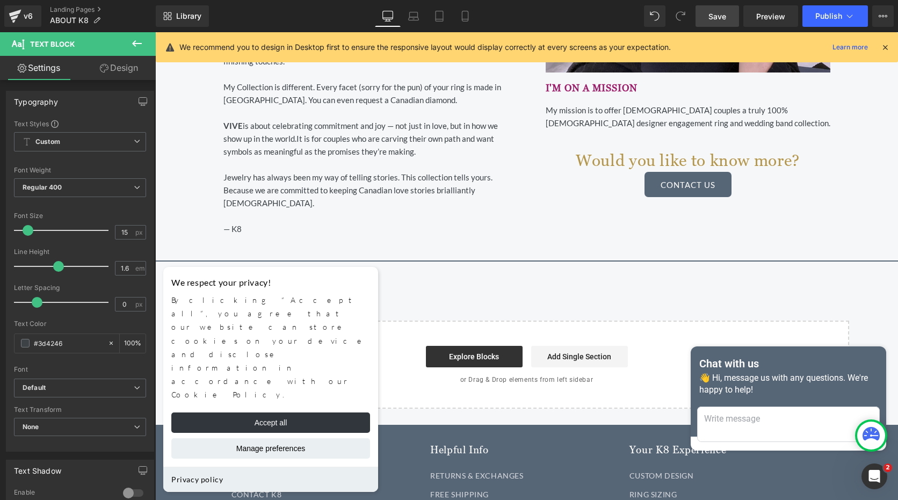
click at [720, 16] on span "Save" at bounding box center [717, 16] width 18 height 11
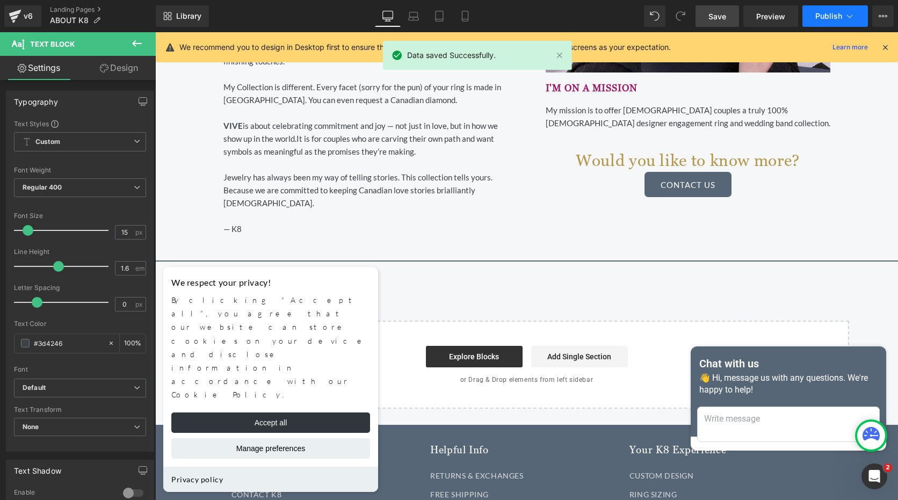
click at [829, 18] on span "Publish" at bounding box center [828, 16] width 27 height 9
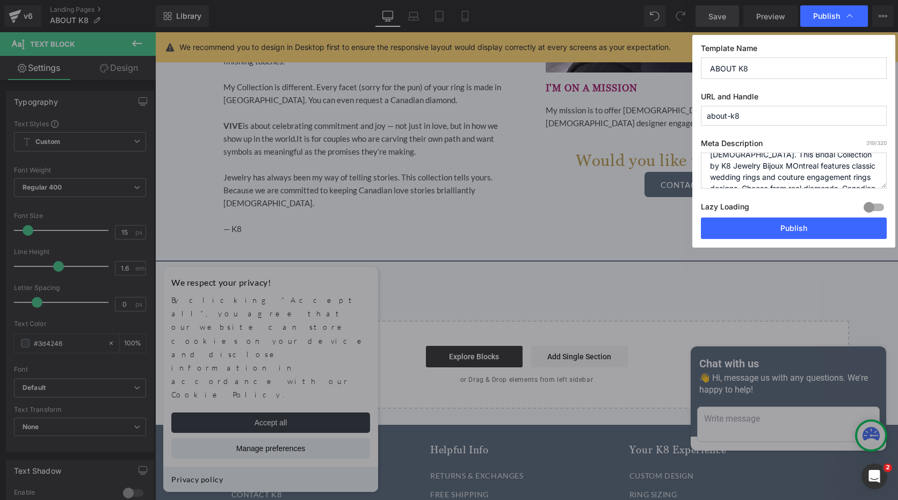
scroll to position [54, 0]
click at [816, 233] on button "Publish" at bounding box center [794, 228] width 186 height 21
